Goal: Understand process/instructions: Learn how to perform a task or action

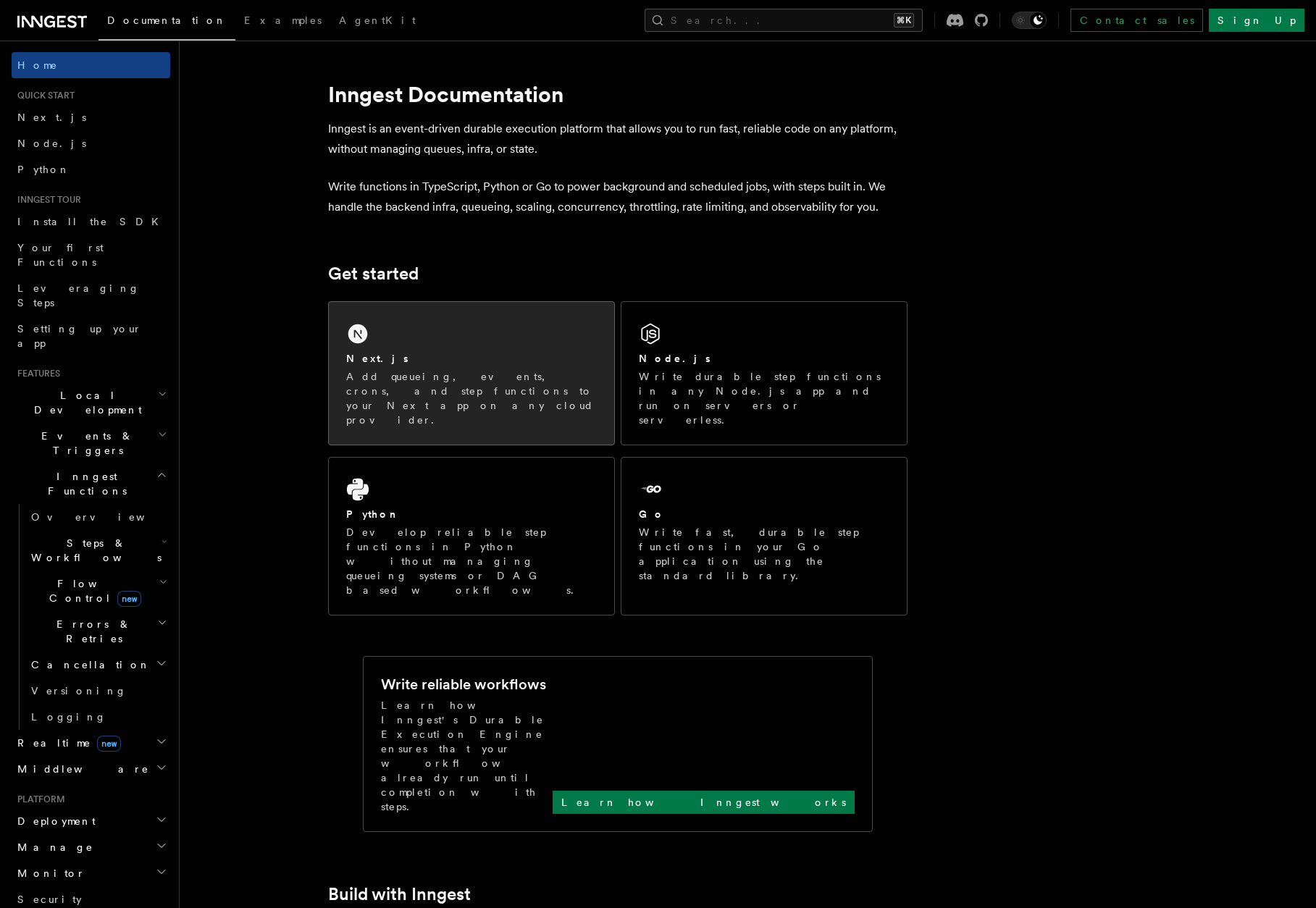
click at [379, 356] on div "Next.js" at bounding box center [472, 359] width 251 height 15
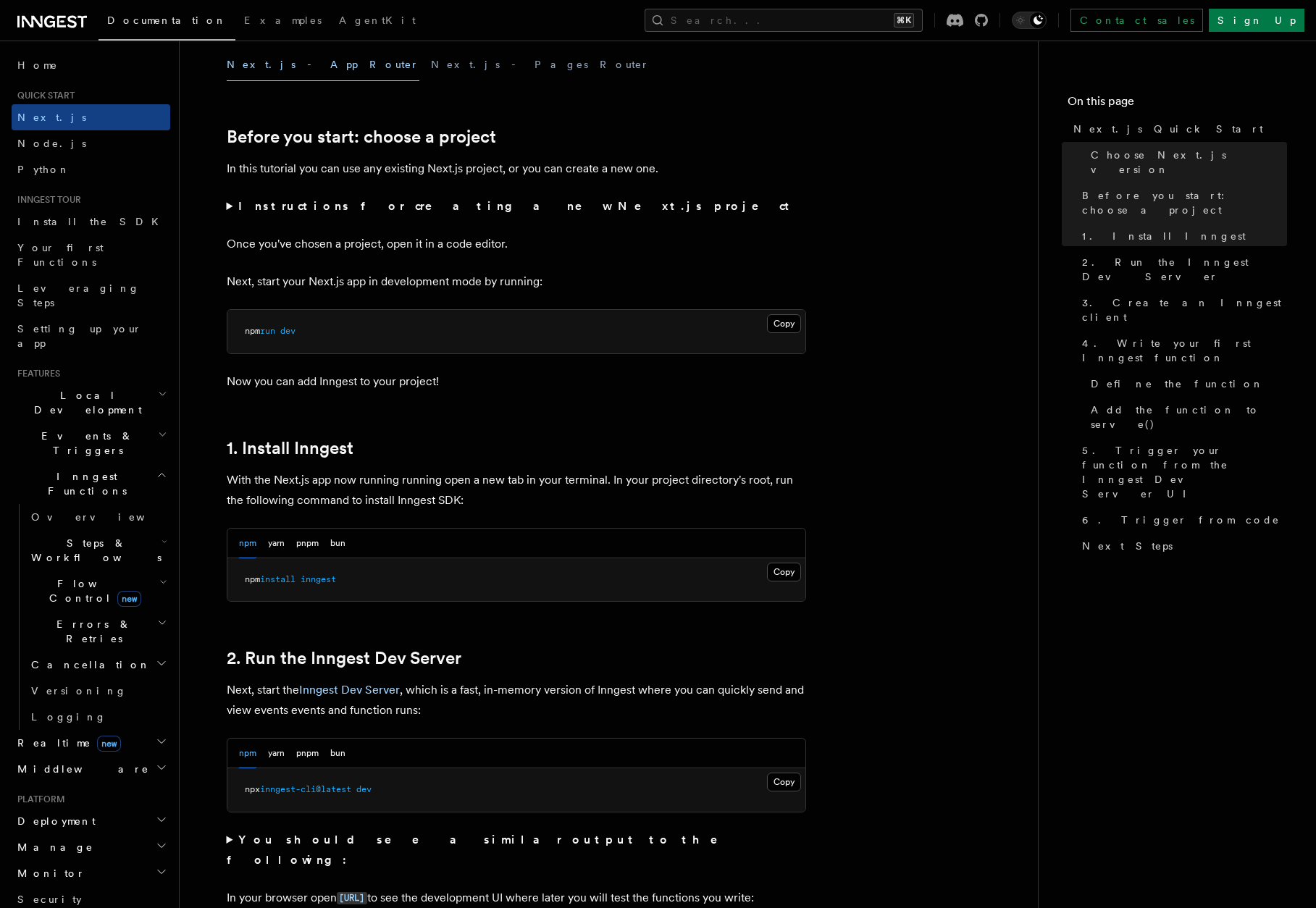
scroll to position [468, 0]
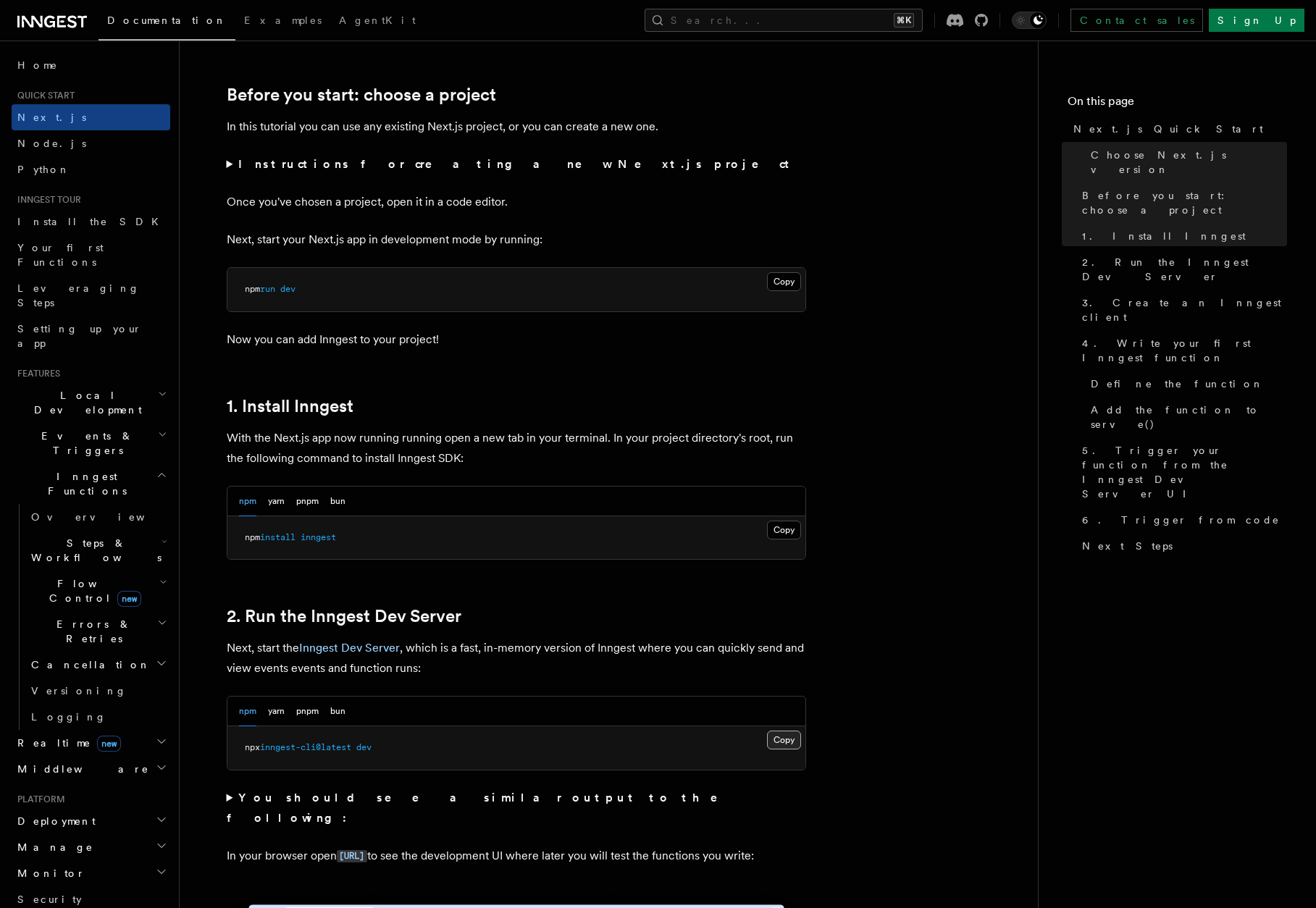
click at [786, 740] on button "Copy Copied" at bounding box center [784, 740] width 34 height 18
click at [784, 531] on button "Copy Copied" at bounding box center [784, 530] width 34 height 18
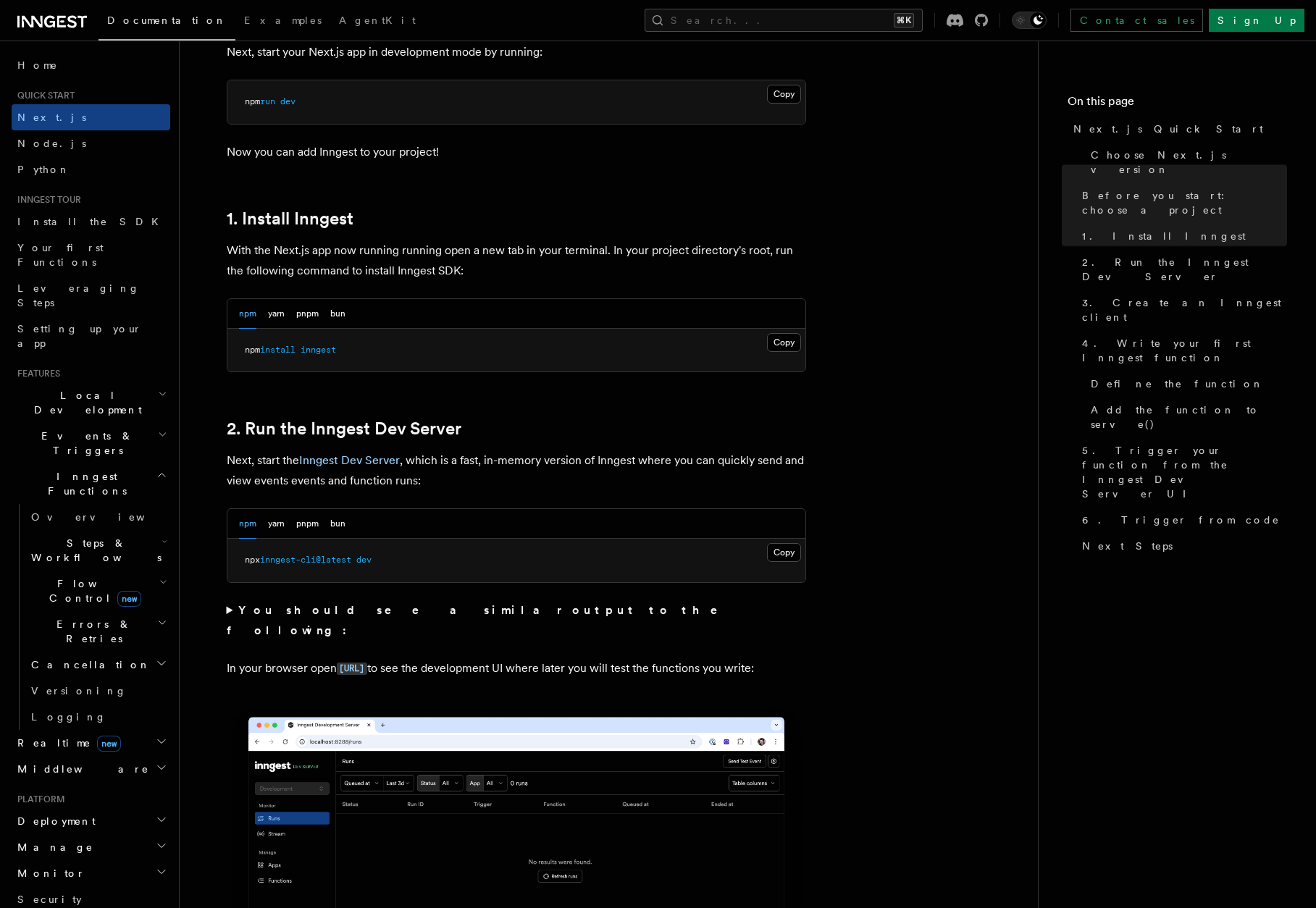
scroll to position [685, 0]
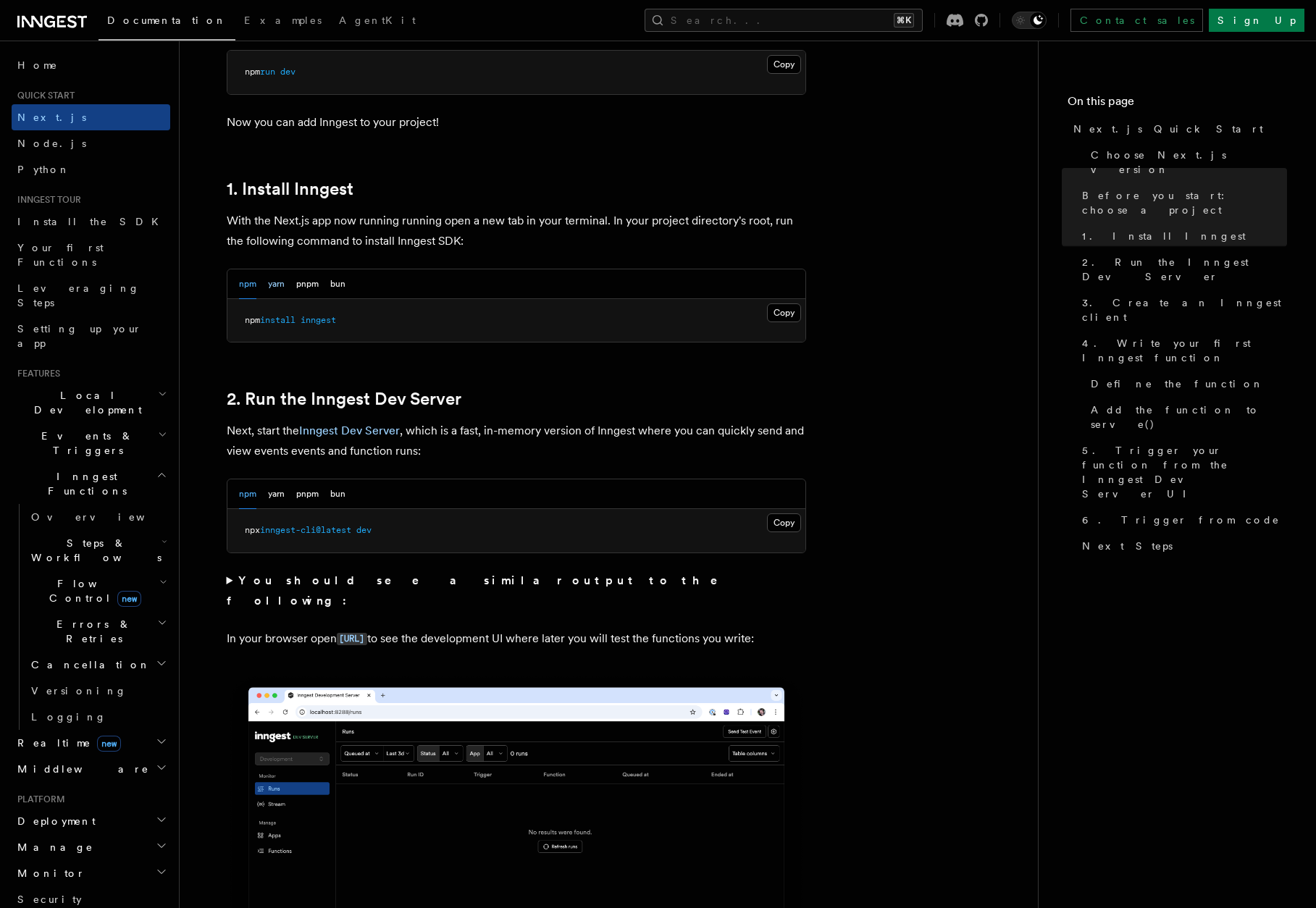
click at [279, 284] on button "yarn" at bounding box center [277, 283] width 17 height 29
drag, startPoint x: 294, startPoint y: 284, endPoint x: 317, endPoint y: 284, distance: 23.0
click at [295, 284] on div "npm yarn pnpm bun" at bounding box center [292, 283] width 107 height 29
click at [313, 284] on button "pnpm" at bounding box center [307, 283] width 23 height 29
click at [331, 288] on div "npm yarn pnpm bun" at bounding box center [292, 283] width 107 height 29
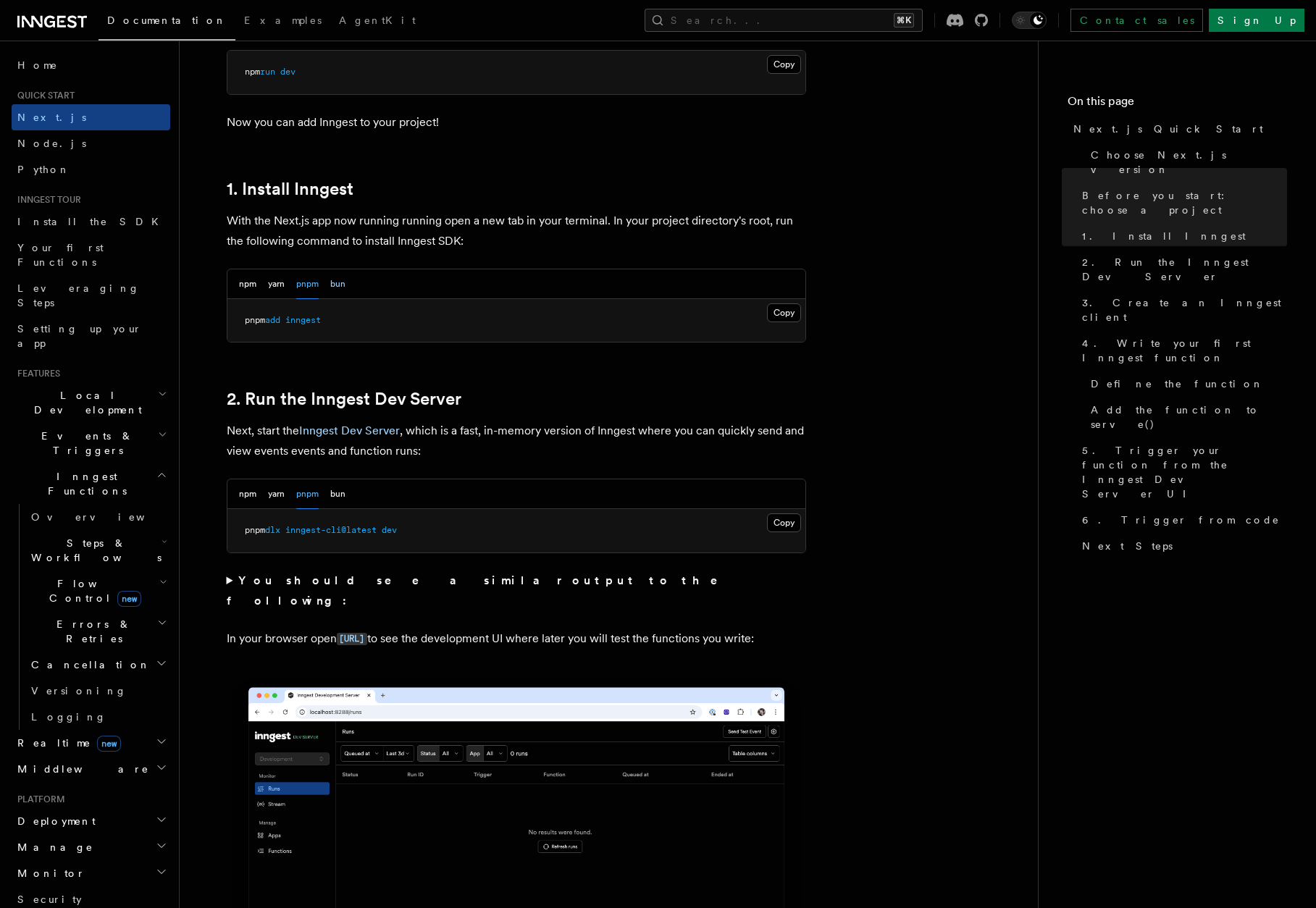
click at [335, 288] on button "bun" at bounding box center [338, 283] width 15 height 29
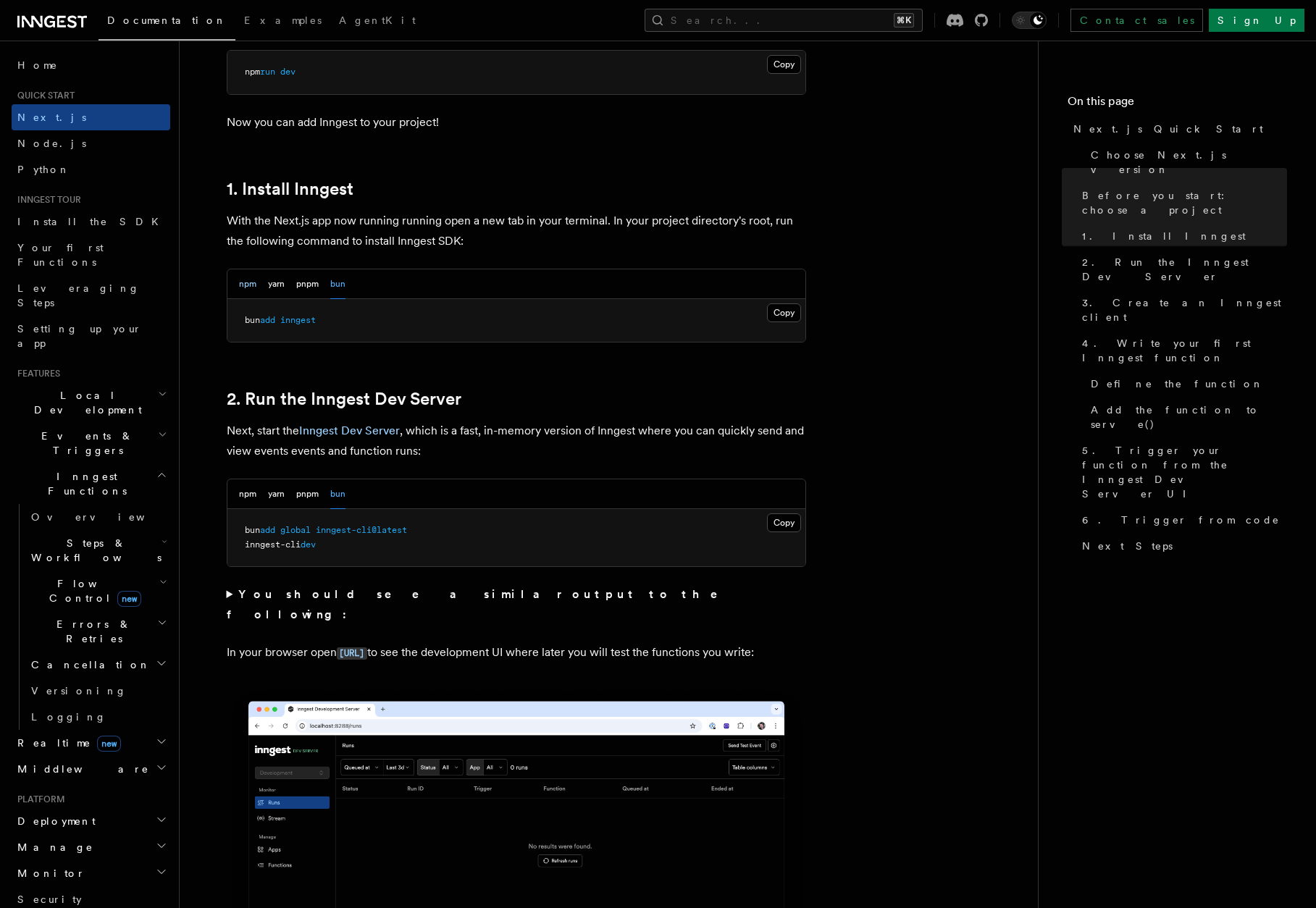
click at [242, 284] on button "npm" at bounding box center [247, 283] width 18 height 29
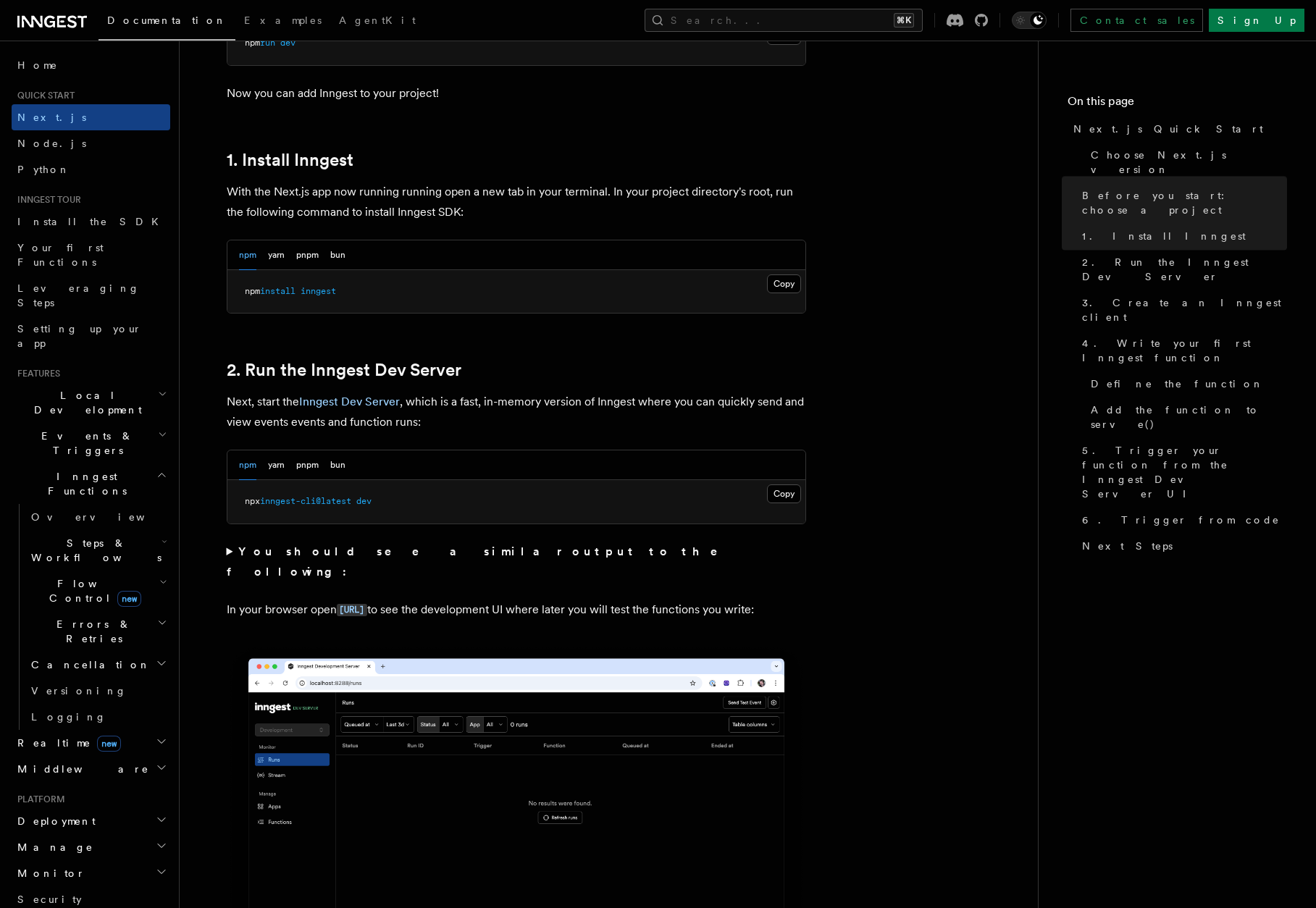
scroll to position [713, 0]
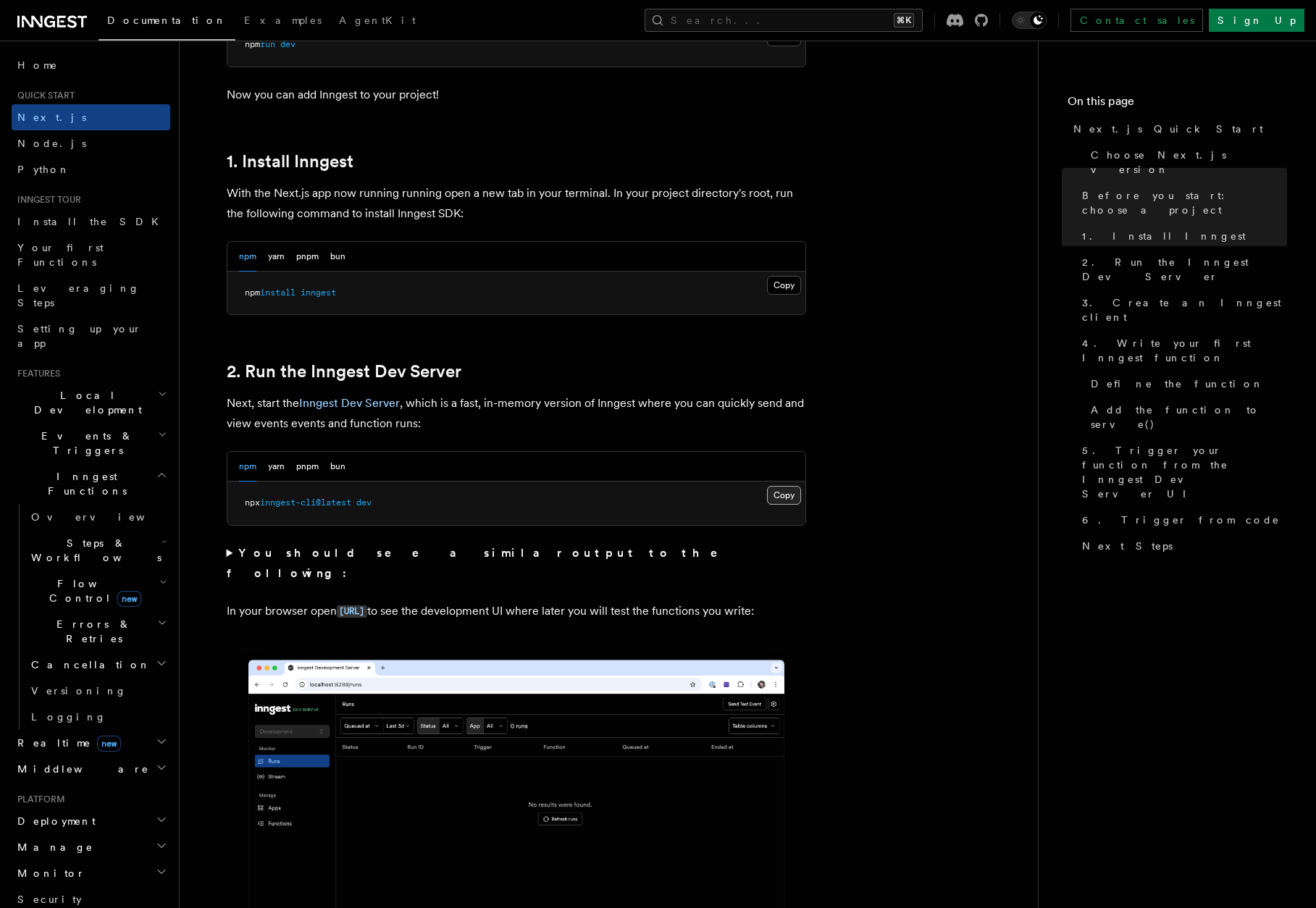
click at [780, 494] on button "Copy Copied" at bounding box center [784, 495] width 34 height 18
drag, startPoint x: 383, startPoint y: 505, endPoint x: 201, endPoint y: 503, distance: 182.0
click at [330, 508] on pre "npx inngest-cli@latest dev" at bounding box center [515, 504] width 578 height 44
drag, startPoint x: 390, startPoint y: 493, endPoint x: 175, endPoint y: 492, distance: 215.0
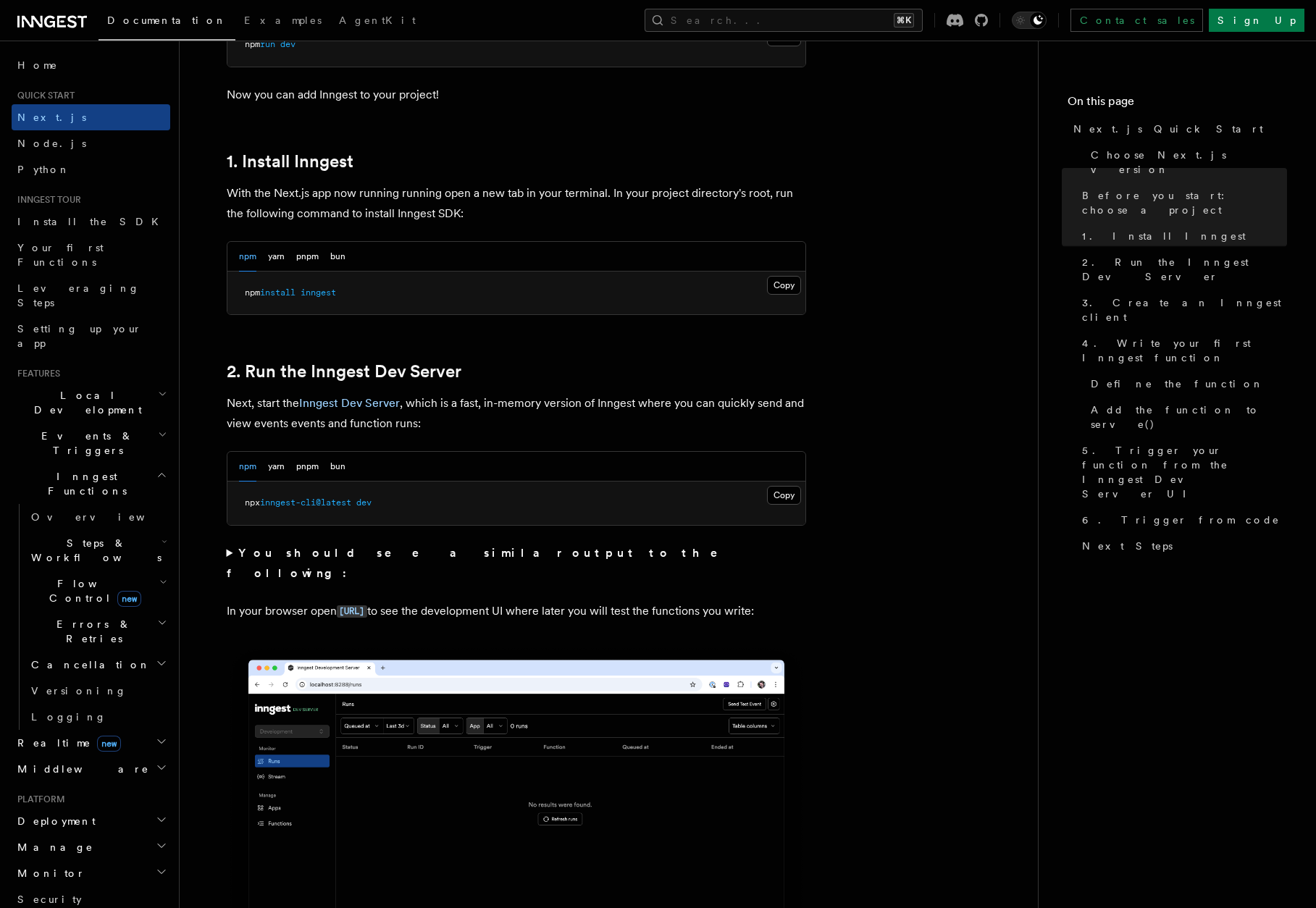
click at [394, 508] on pre "npx inngest-cli@latest dev" at bounding box center [515, 504] width 578 height 44
drag, startPoint x: 406, startPoint y: 505, endPoint x: 205, endPoint y: 494, distance: 201.3
copy span "npx inngest-cli@latest dev"
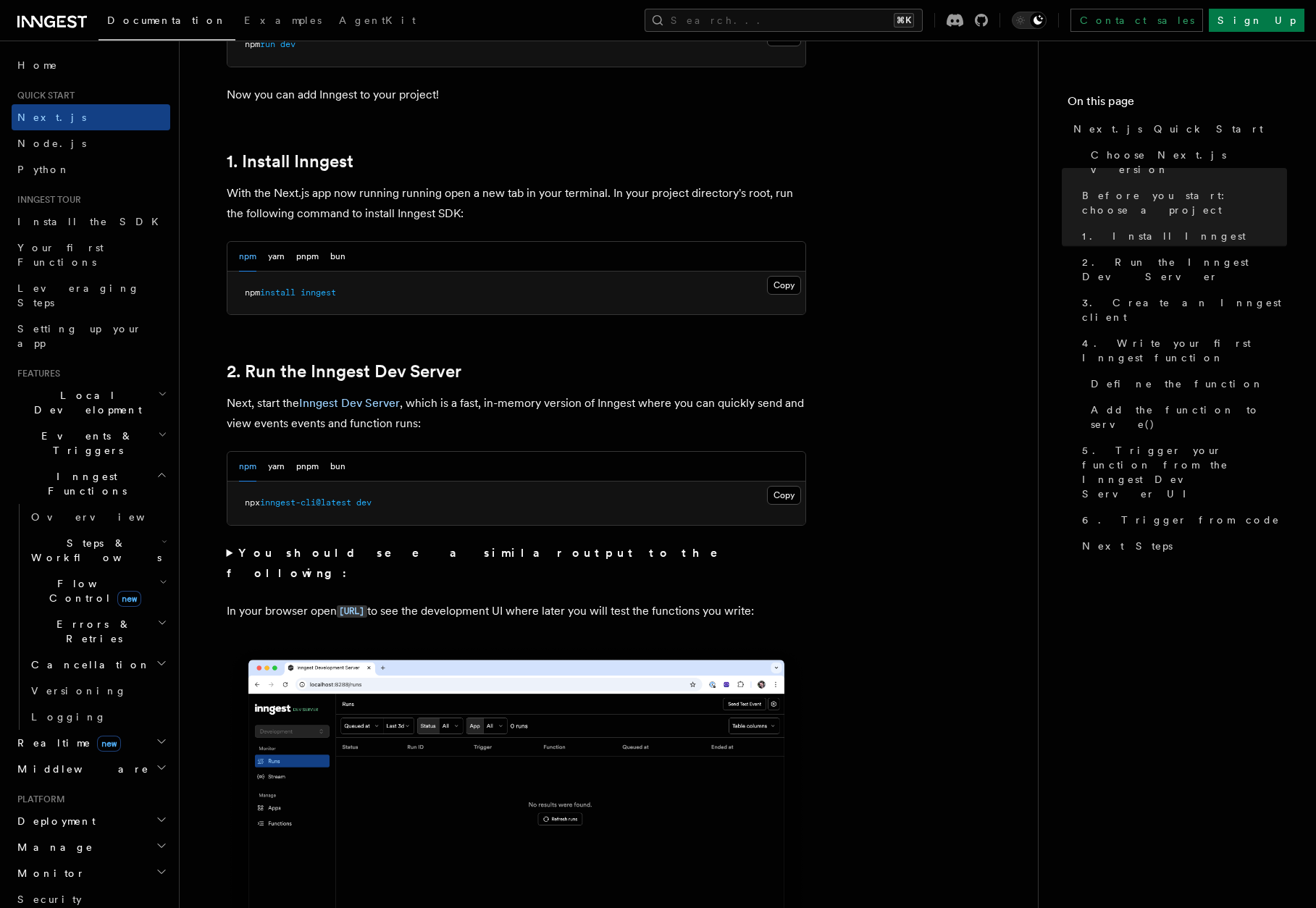
click at [229, 553] on summary "You should see a similar output to the following:" at bounding box center [516, 563] width 579 height 40
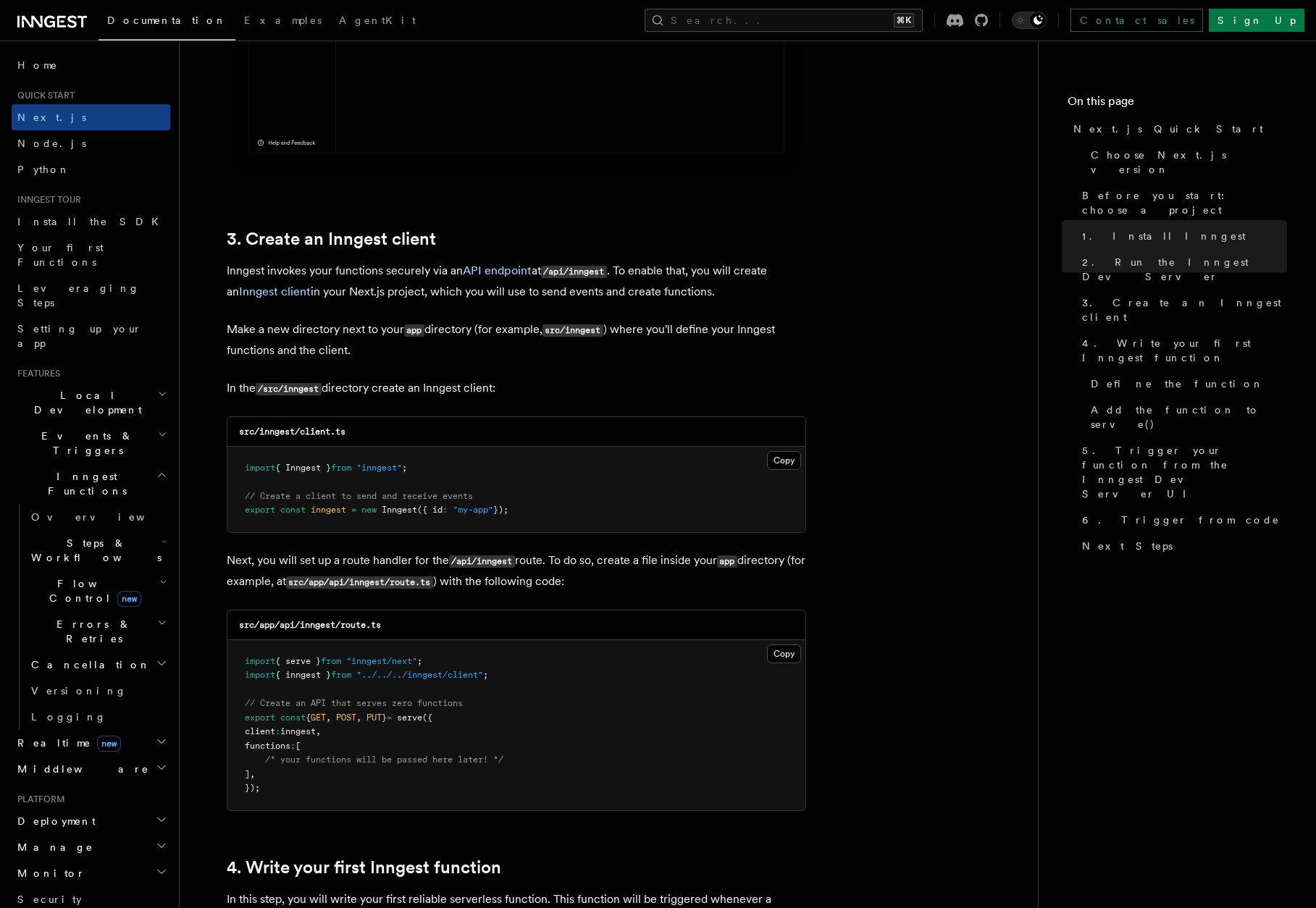
scroll to position [1900, 0]
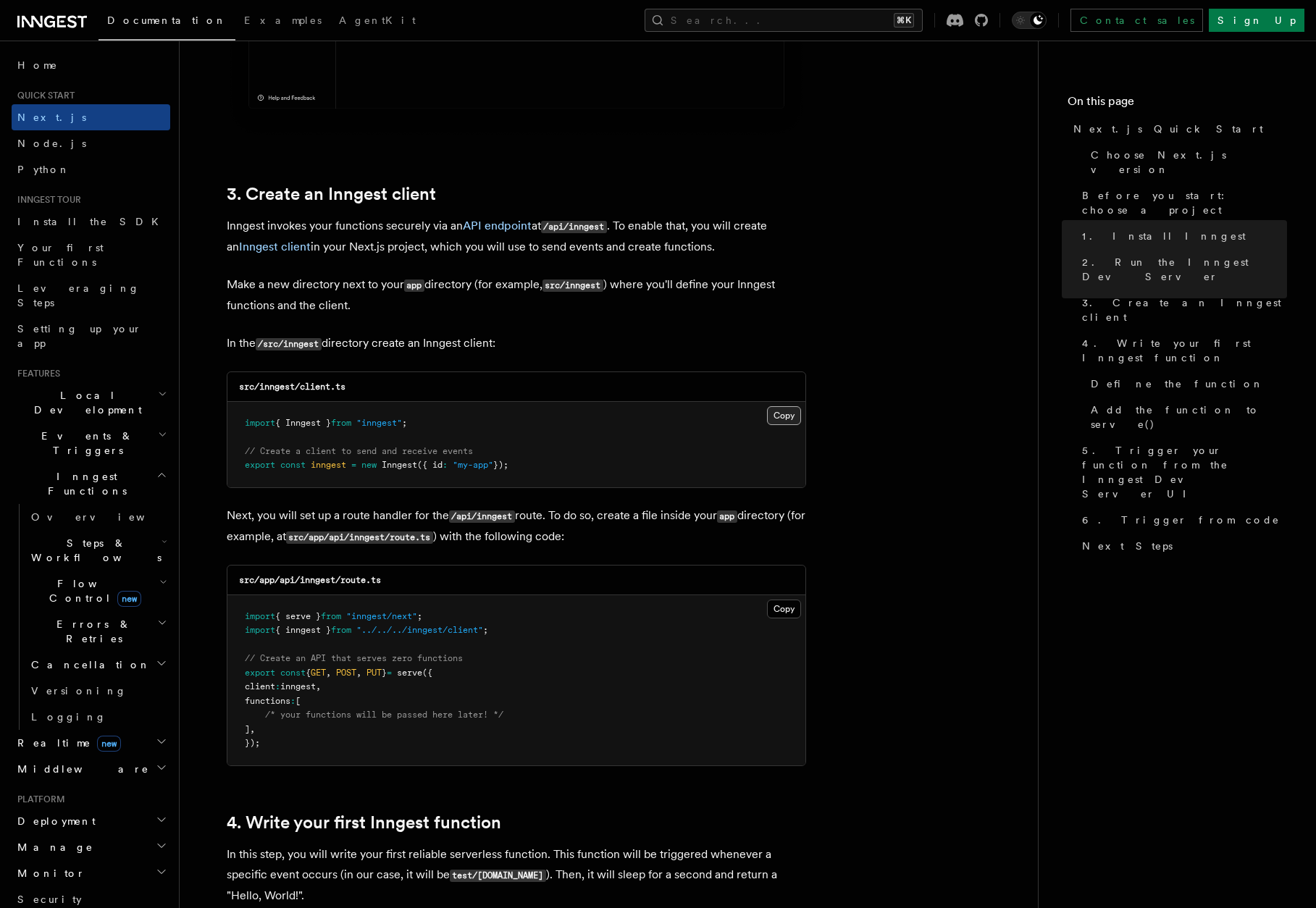
click at [782, 414] on button "Copy Copied" at bounding box center [784, 415] width 34 height 18
click at [787, 609] on button "Copy Copied" at bounding box center [784, 609] width 34 height 18
